Goal: Navigation & Orientation: Go to known website

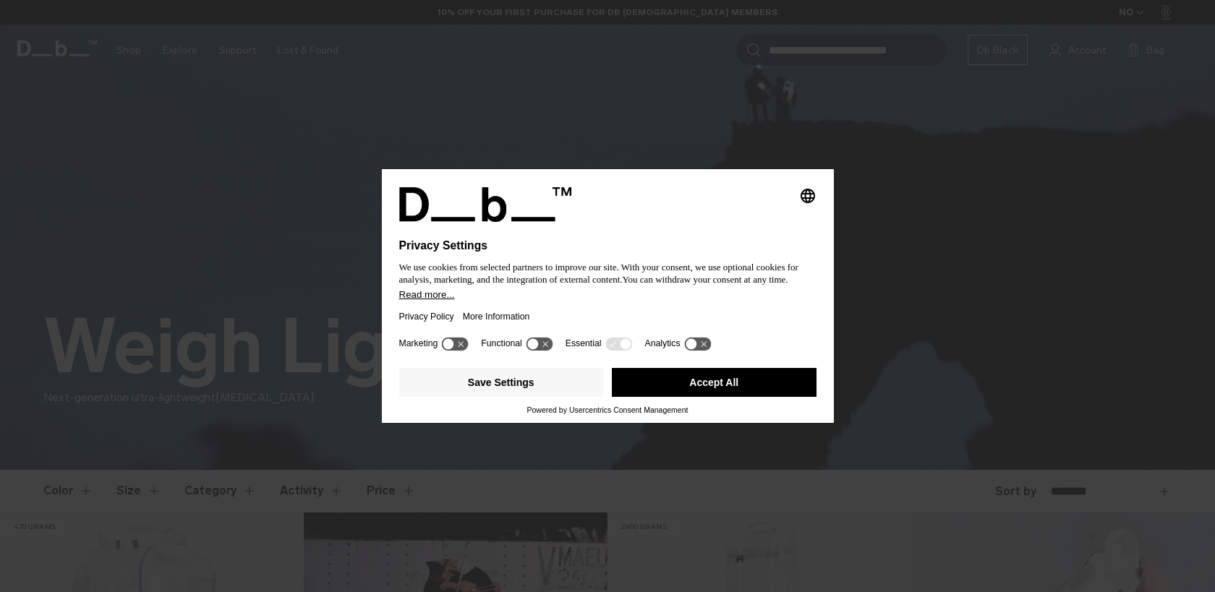
click at [712, 397] on button "Accept All" at bounding box center [714, 382] width 205 height 29
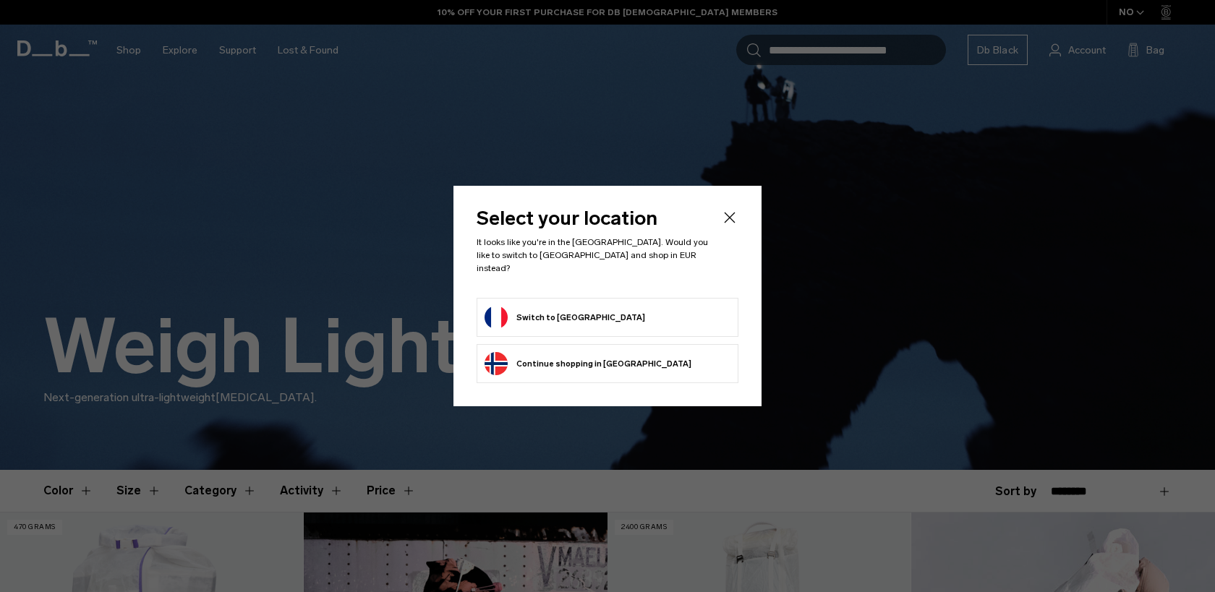
click at [604, 306] on form "Switch to [GEOGRAPHIC_DATA]" at bounding box center [608, 317] width 246 height 23
click at [548, 315] on button "Switch to [GEOGRAPHIC_DATA]" at bounding box center [565, 317] width 161 height 23
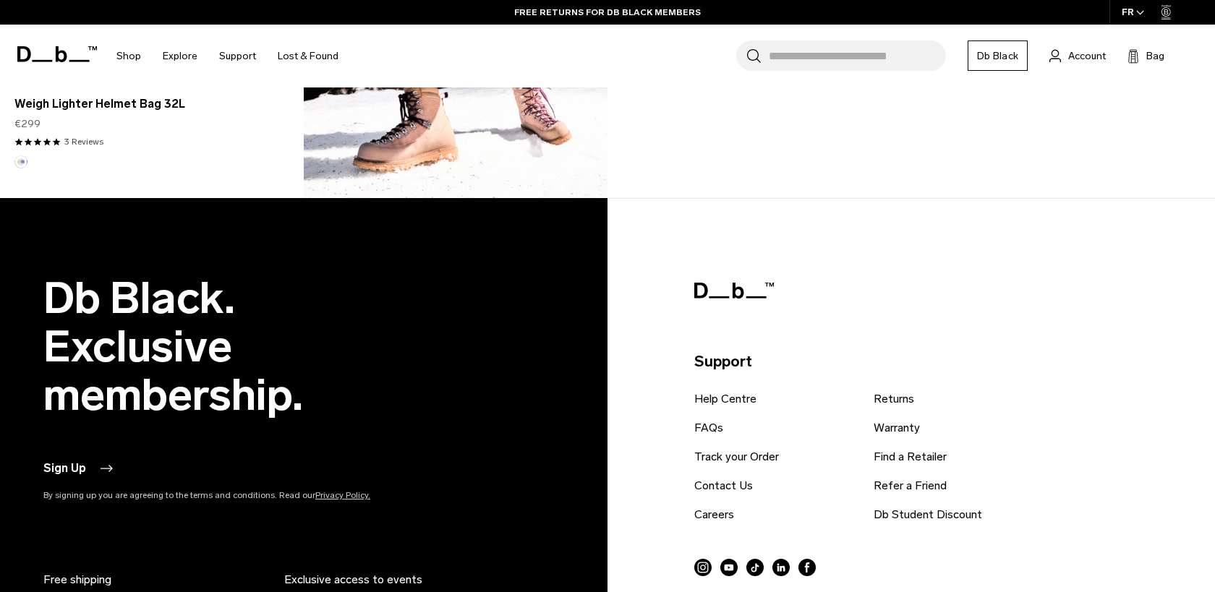
scroll to position [1669, 0]
